Goal: Check status: Check status

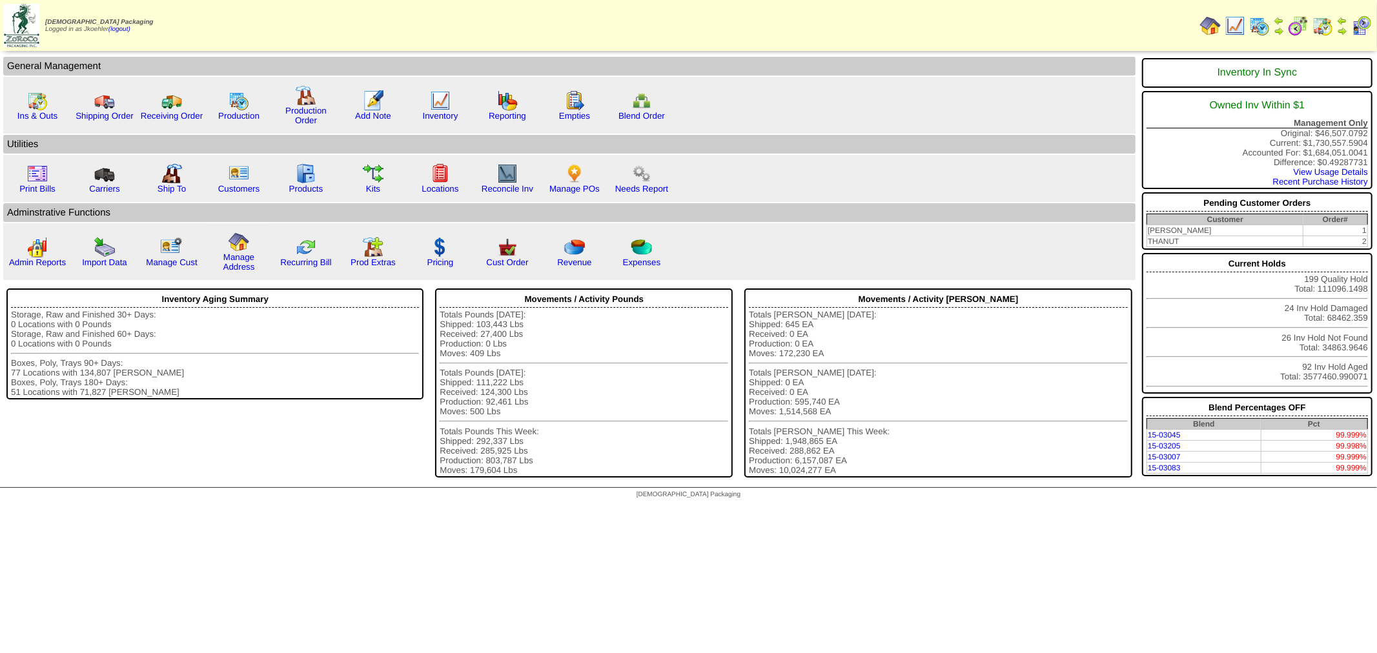
click at [1319, 18] on img at bounding box center [1322, 25] width 21 height 21
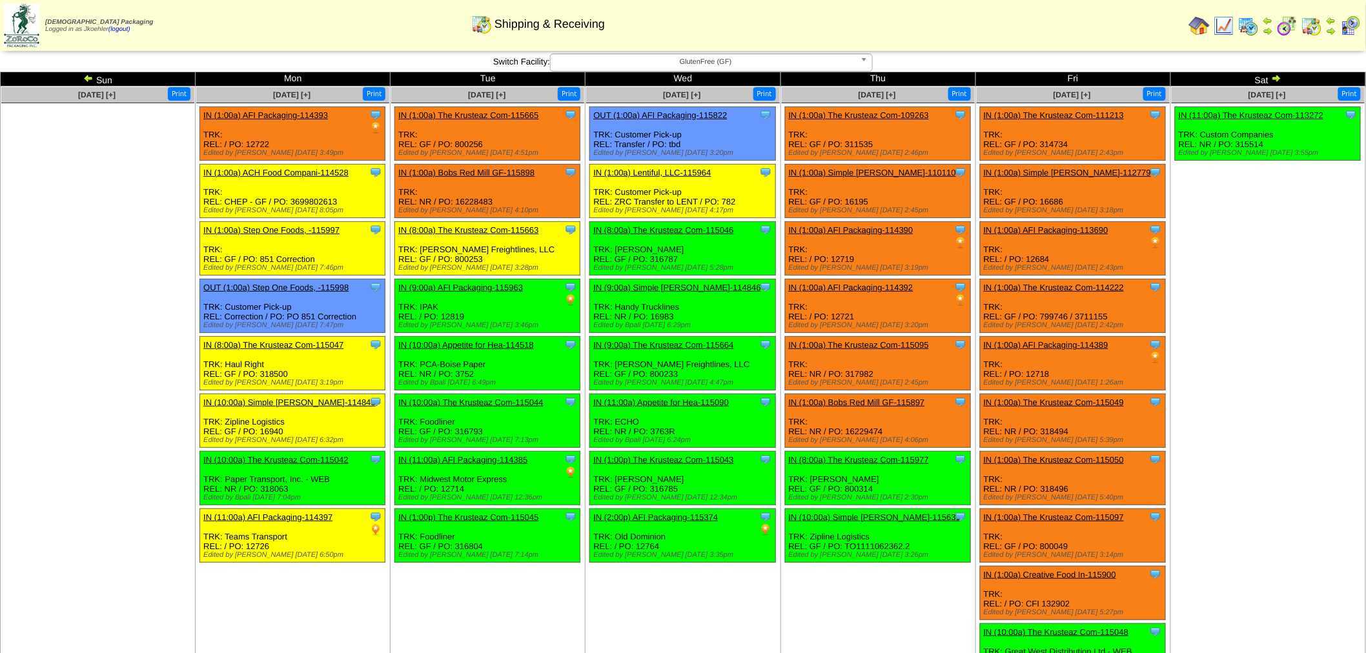
click at [87, 76] on img at bounding box center [88, 78] width 10 height 10
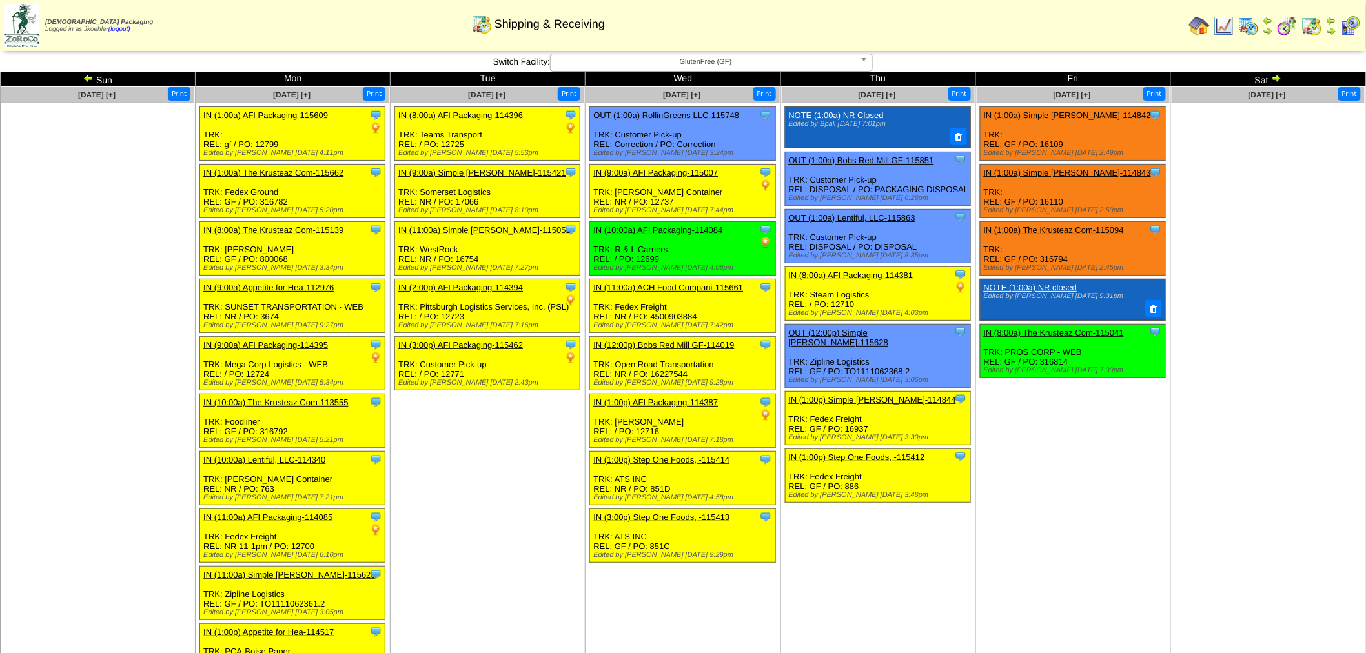
click at [865, 59] on b at bounding box center [867, 62] width 12 height 17
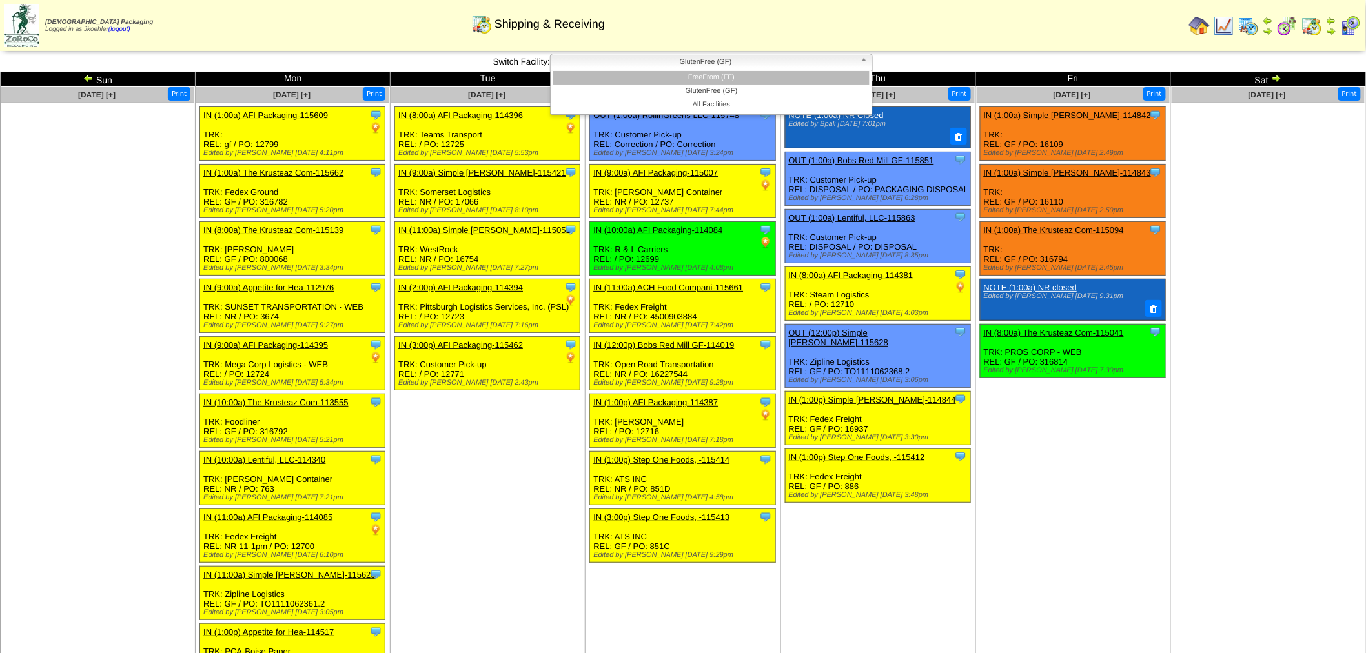
click at [735, 74] on li "FreeFrom (FF)" at bounding box center [711, 78] width 316 height 14
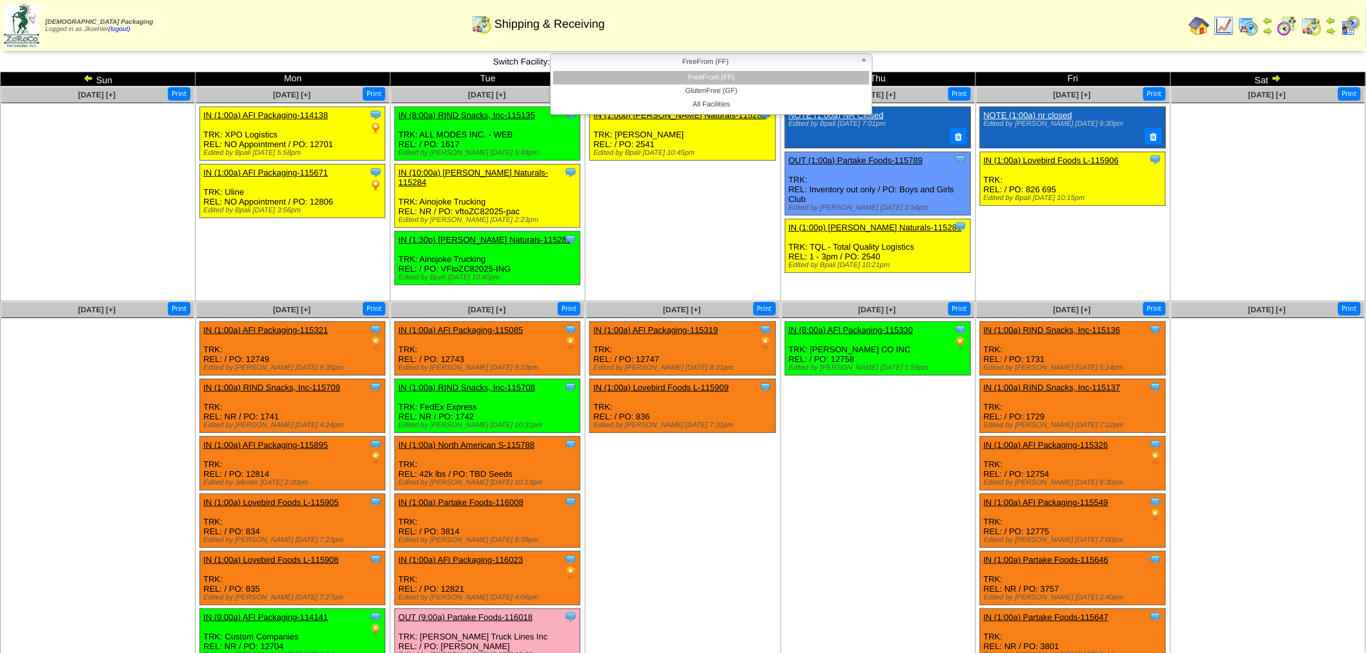
click at [865, 60] on b at bounding box center [867, 62] width 12 height 17
click at [782, 94] on li "GlutenFree (GF)" at bounding box center [711, 92] width 316 height 14
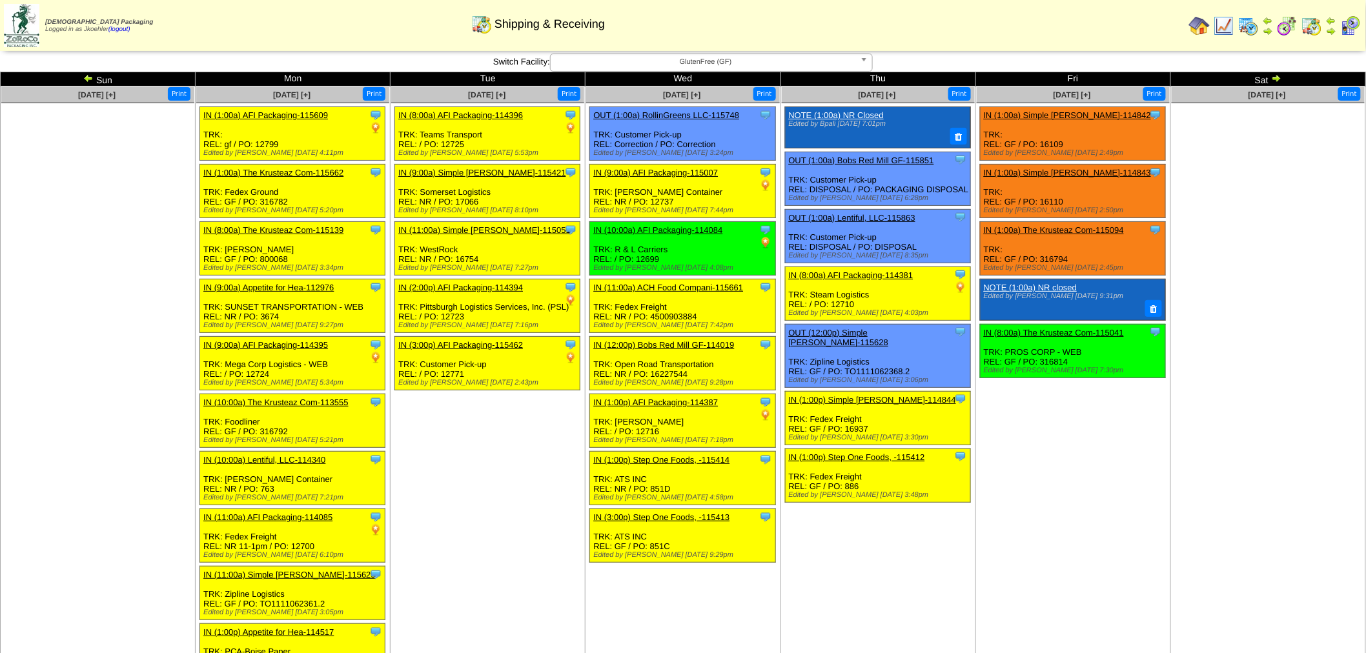
click at [256, 228] on link "IN (8:00a) The Krusteaz Com-115139" at bounding box center [273, 230] width 140 height 10
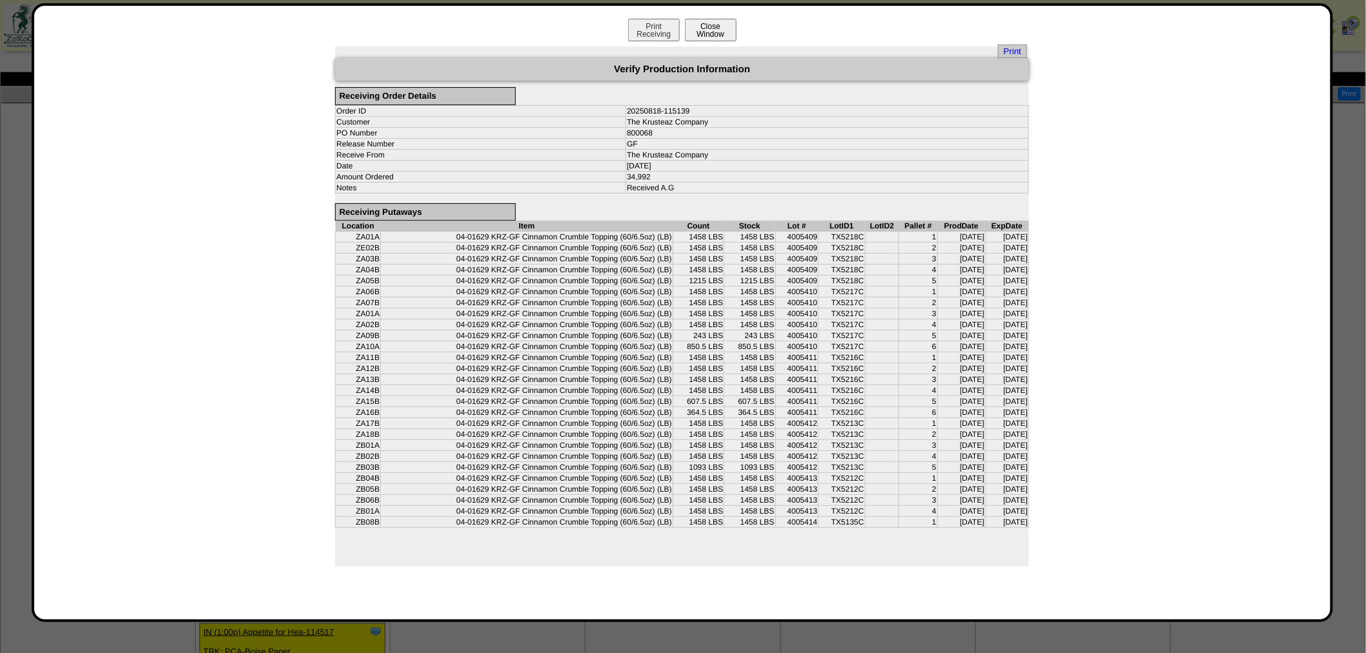
click at [704, 23] on button "Close Window" at bounding box center [711, 30] width 52 height 23
